Goal: Information Seeking & Learning: Check status

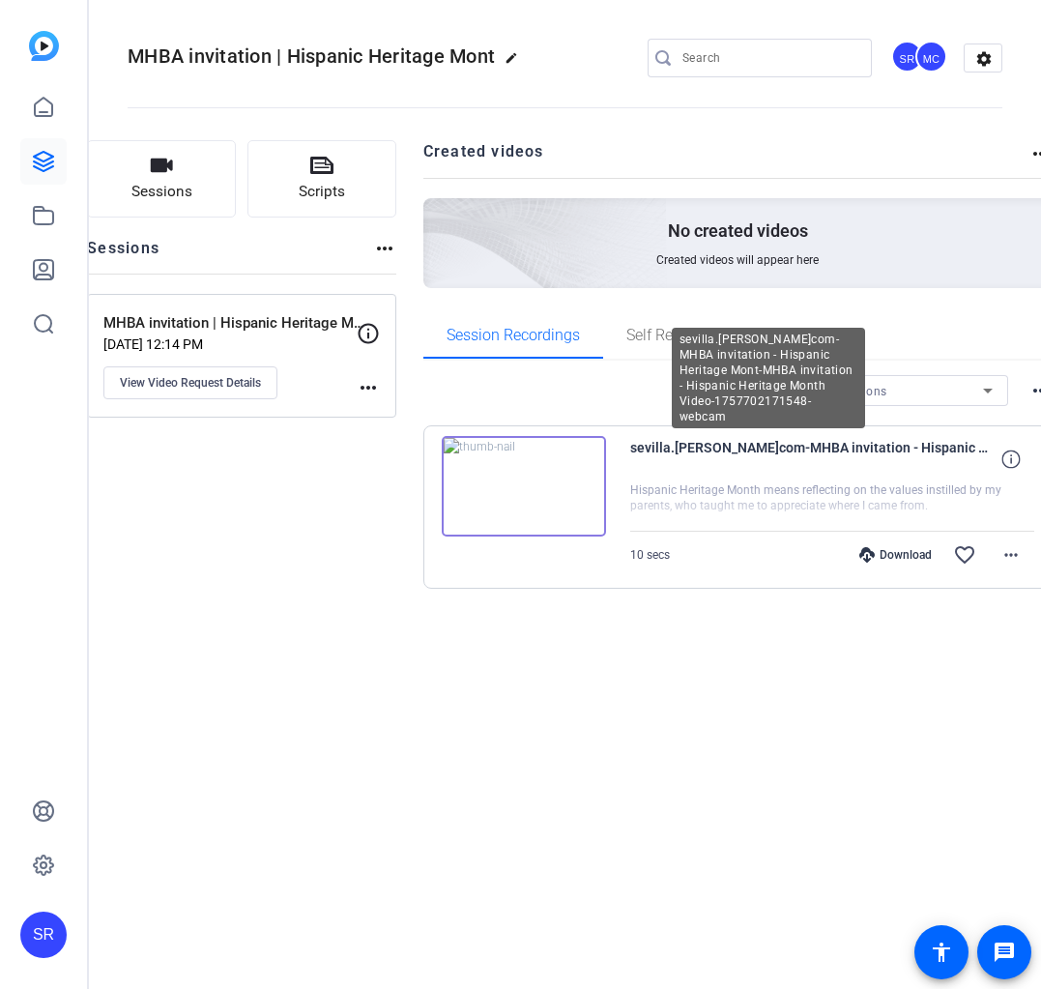
click at [735, 451] on span "sevilla.[PERSON_NAME]com-MHBA invitation - Hispanic Heritage Mont-MHBA invitati…" at bounding box center [809, 459] width 358 height 46
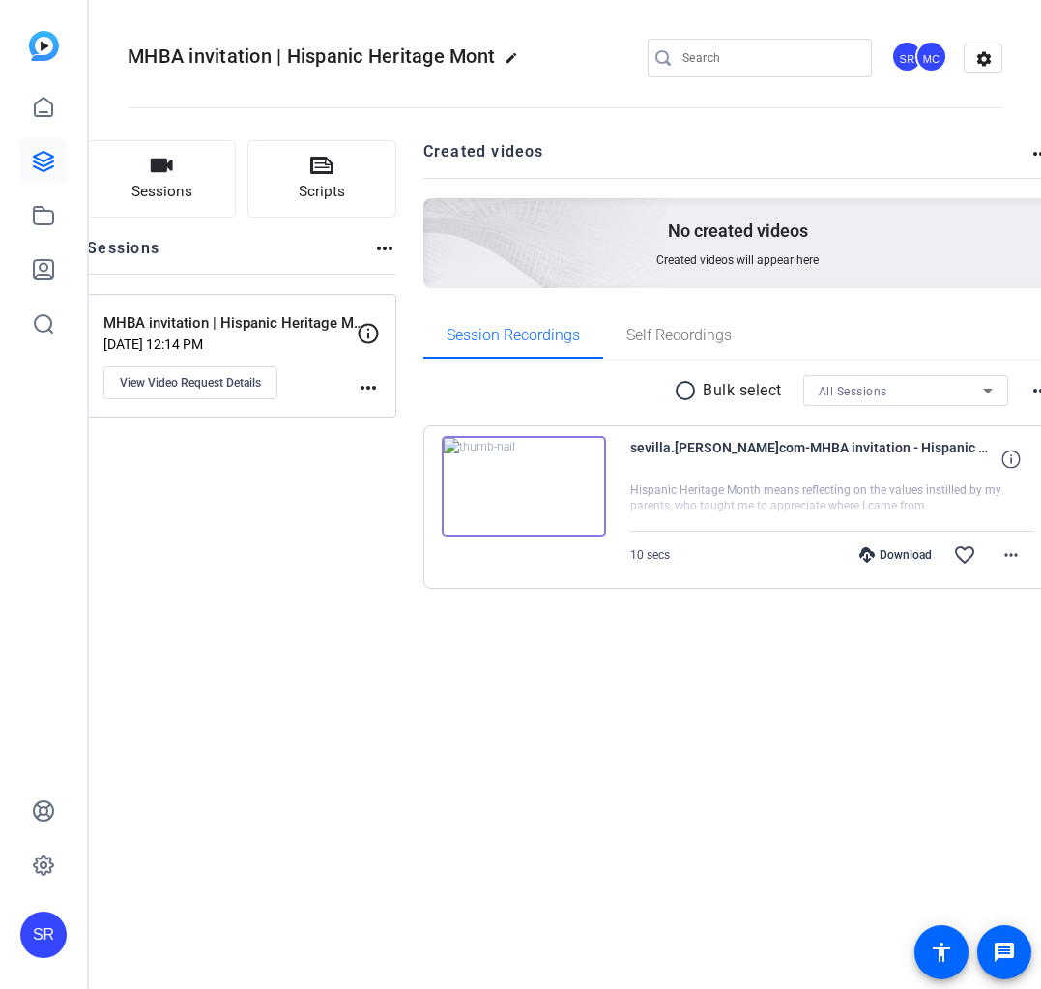
click at [530, 494] on img at bounding box center [524, 486] width 164 height 101
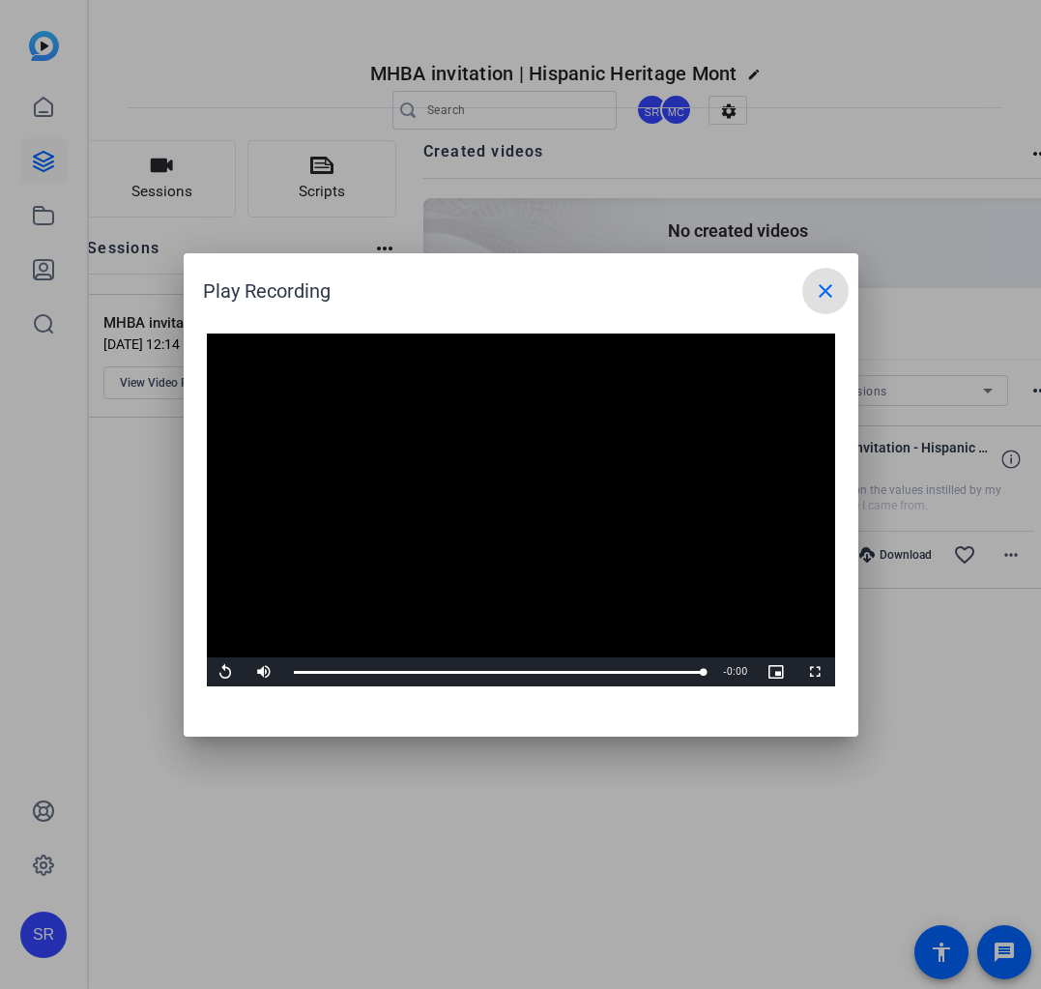
click at [833, 302] on mat-icon "close" at bounding box center [825, 290] width 23 height 23
